Goal: Information Seeking & Learning: Learn about a topic

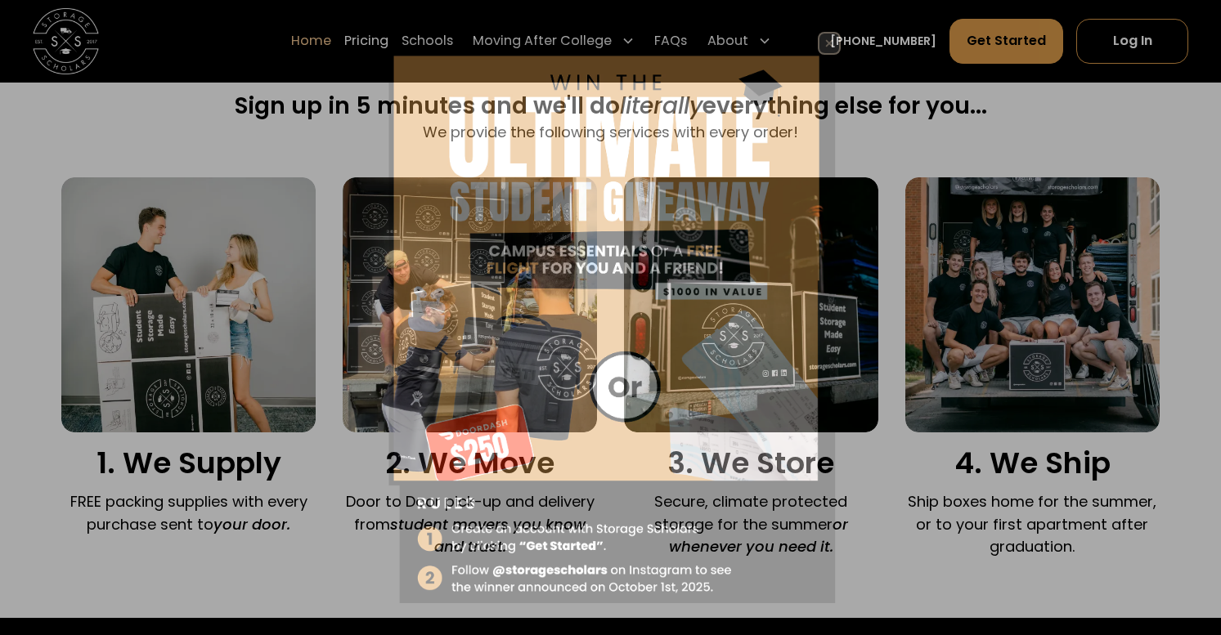
scroll to position [1051, 0]
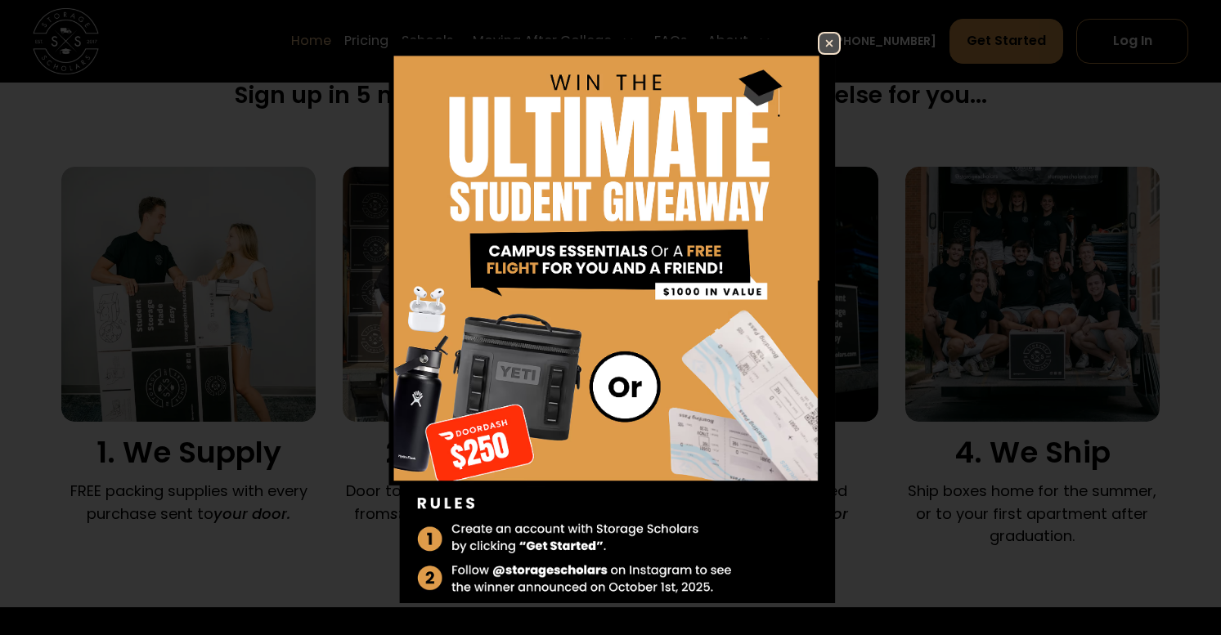
click at [831, 40] on img at bounding box center [829, 44] width 20 height 20
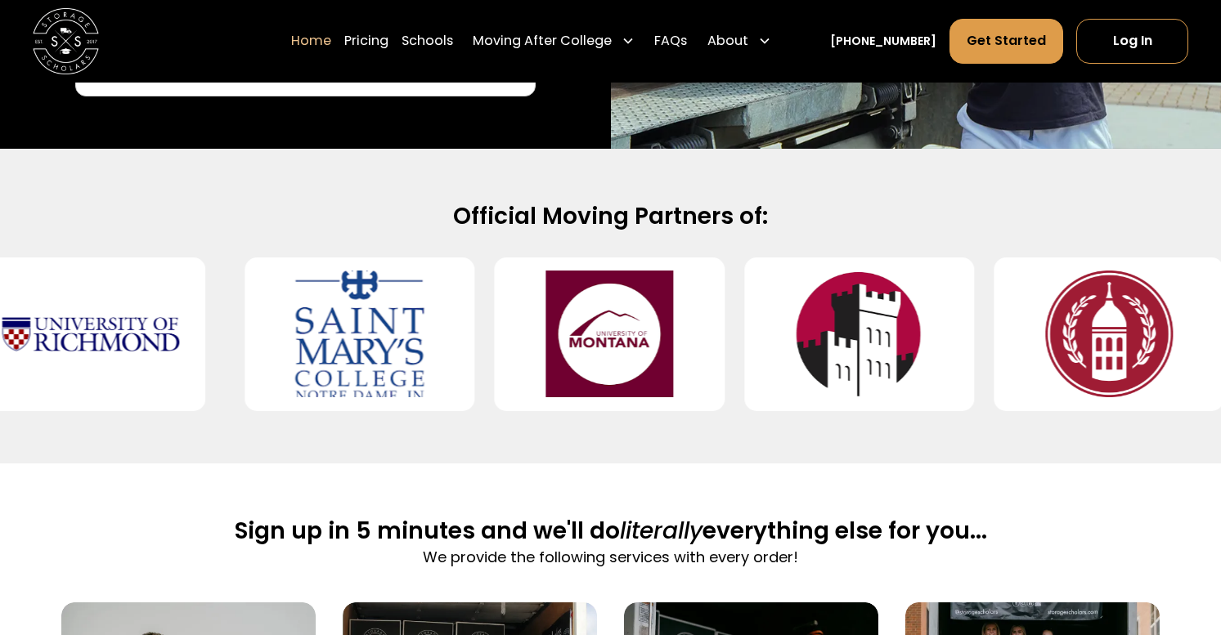
scroll to position [600, 0]
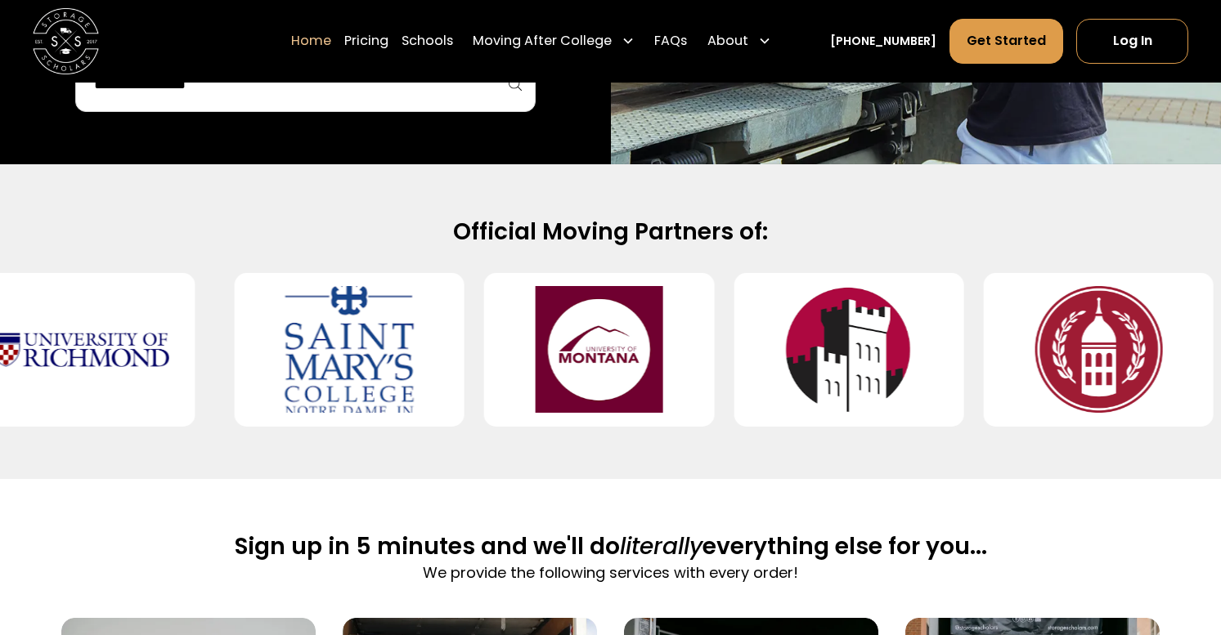
click at [1084, 368] on img at bounding box center [1098, 349] width 177 height 127
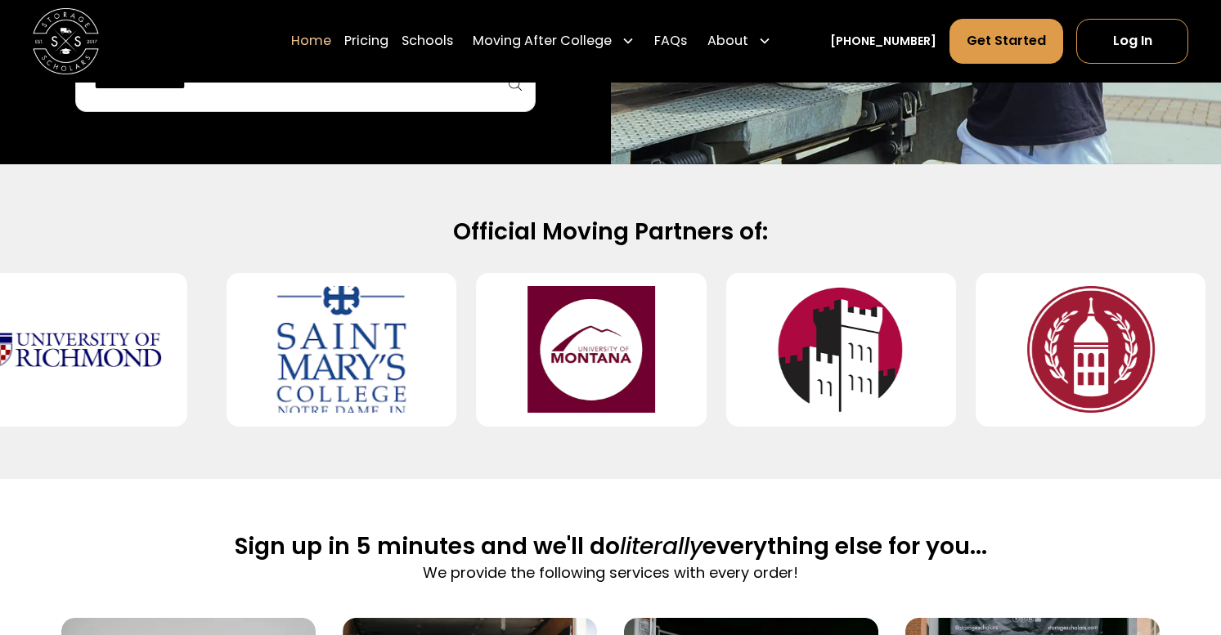
scroll to position [599, 0]
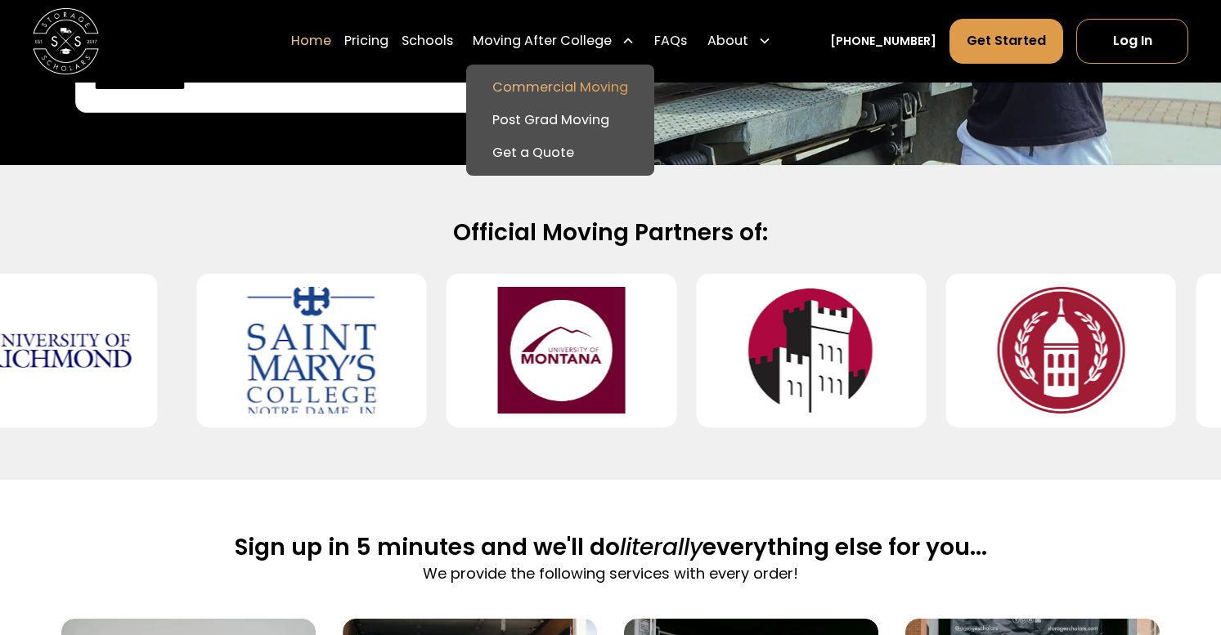
click at [563, 83] on link "Commercial Moving" at bounding box center [560, 86] width 175 height 33
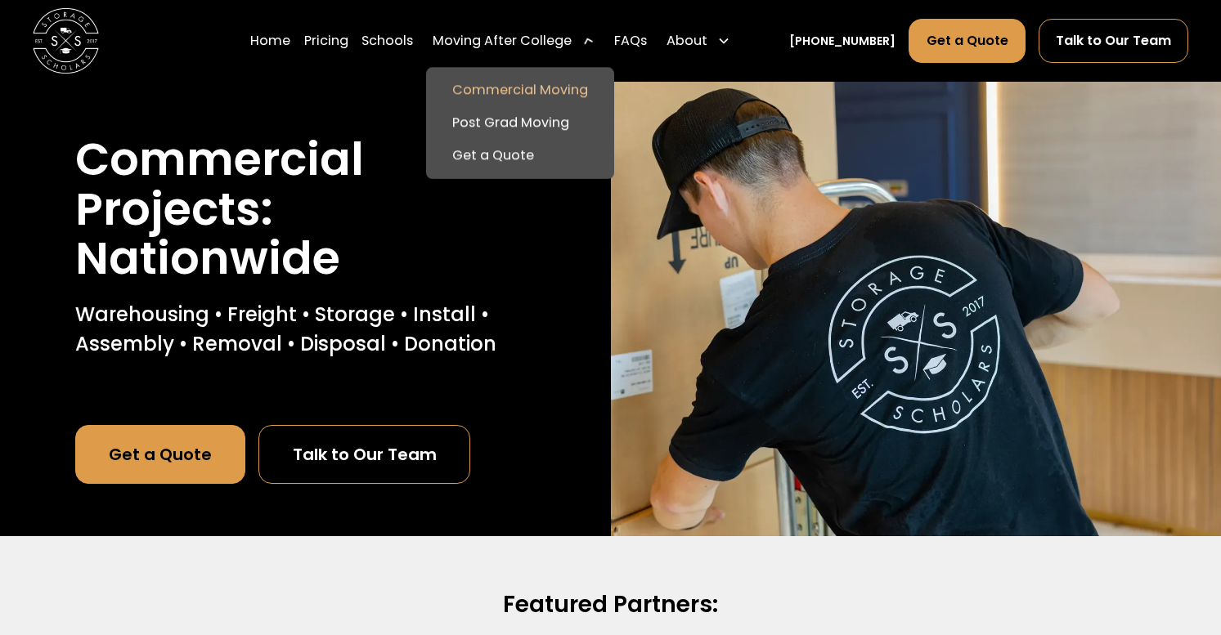
click at [519, 35] on div "Moving After College" at bounding box center [501, 41] width 139 height 20
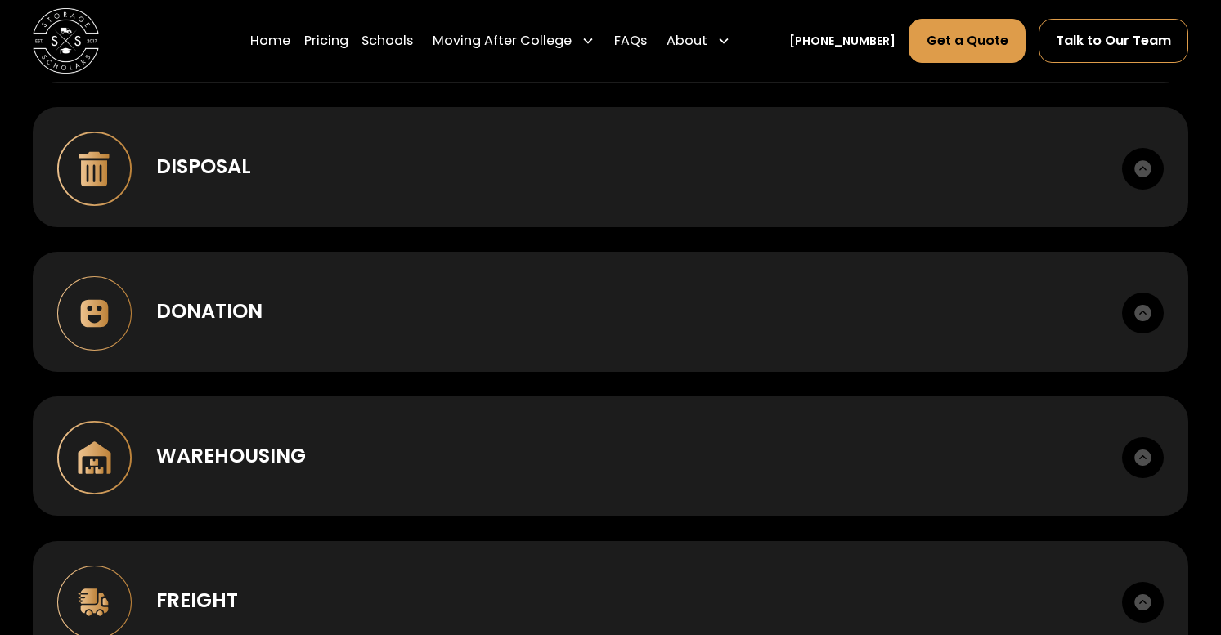
scroll to position [1703, 0]
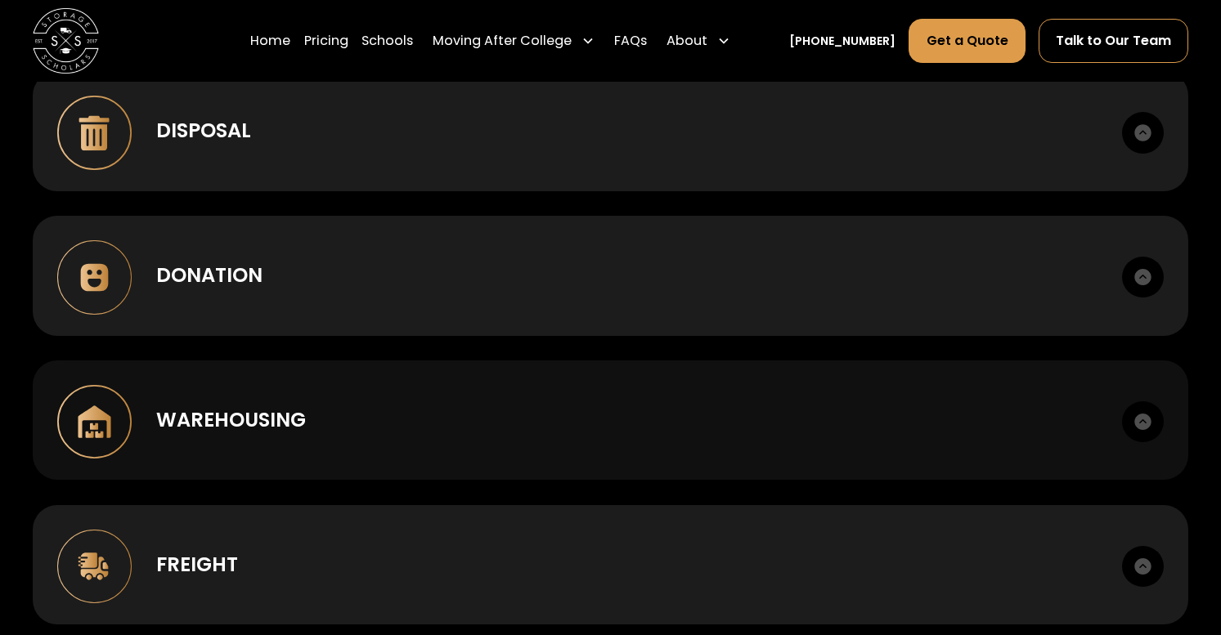
click at [414, 438] on div "Warehousing Short or long term. Cross-dock, palletize, photo records." at bounding box center [610, 421] width 1155 height 120
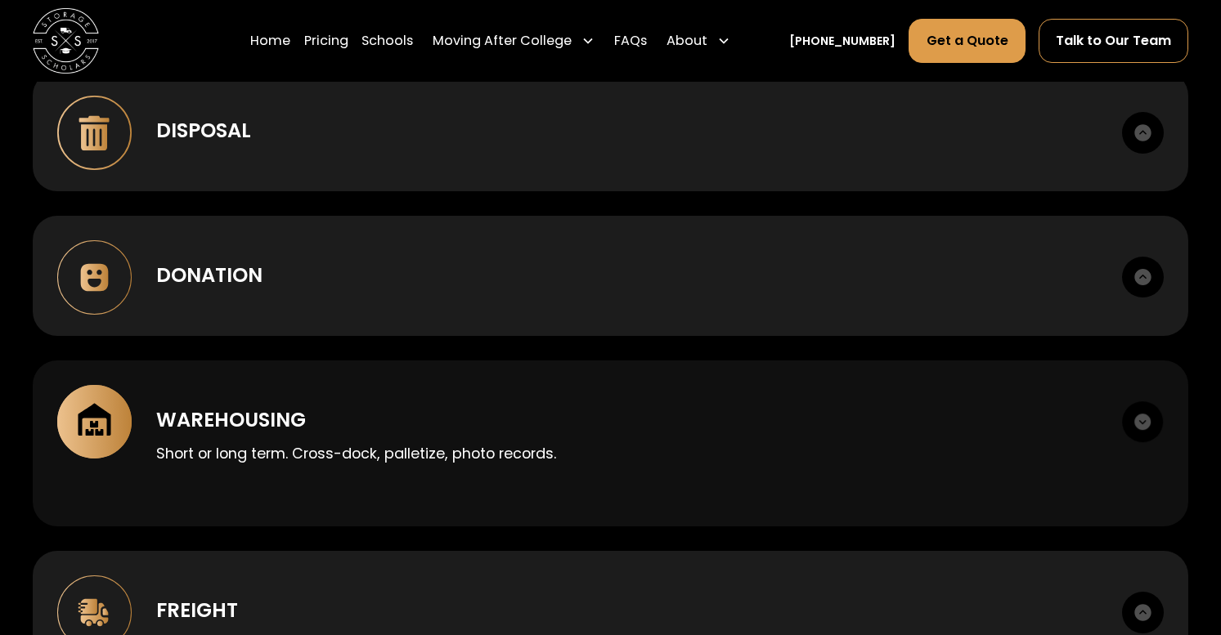
click at [328, 420] on div "Warehousing" at bounding box center [626, 419] width 941 height 29
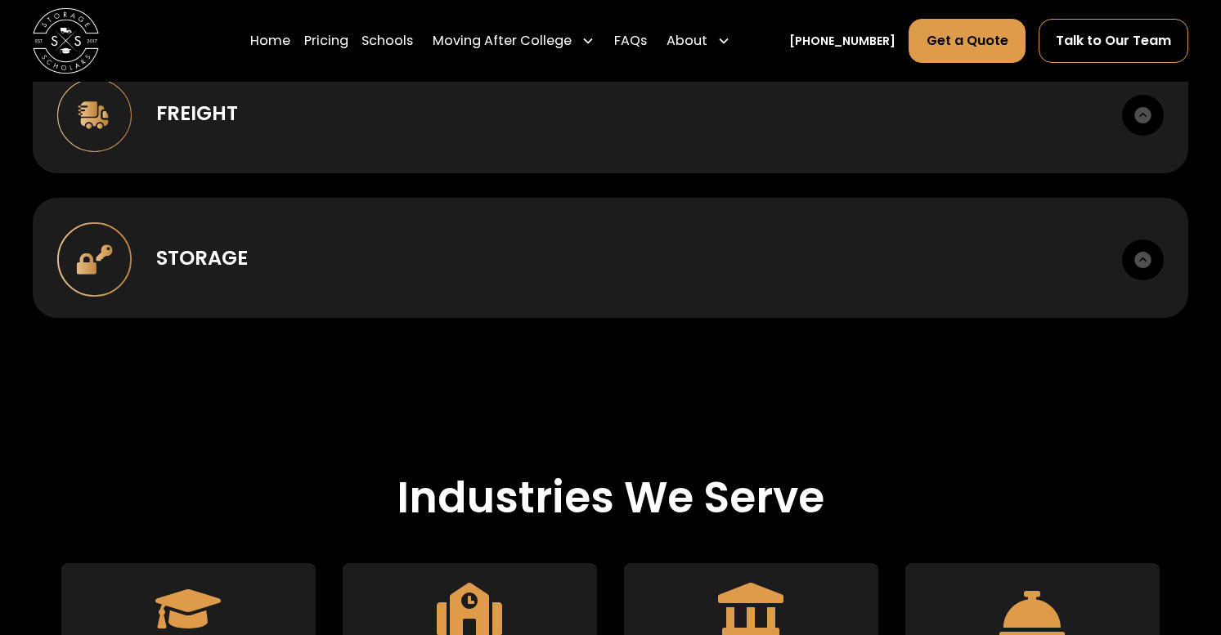
scroll to position [1870, 0]
